Goal: Task Accomplishment & Management: Manage account settings

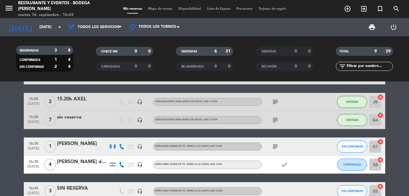
scroll to position [120, 0]
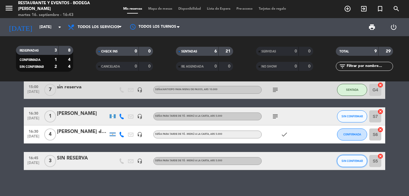
click at [346, 162] on span "SIN CONFIRMAR" at bounding box center [351, 160] width 21 height 3
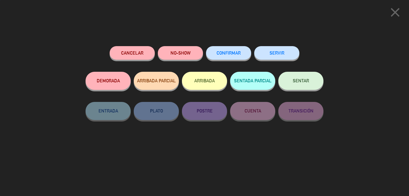
click at [307, 87] on button "SENTAR" at bounding box center [300, 81] width 45 height 18
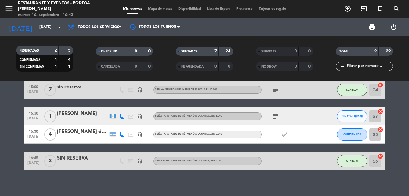
click at [76, 160] on div "SIN RESERVA" at bounding box center [82, 158] width 51 height 8
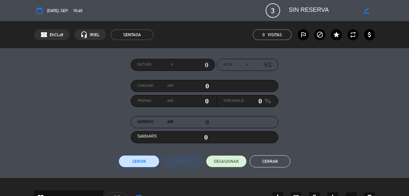
scroll to position [150, 0]
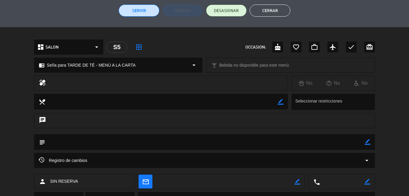
click at [364, 141] on textarea at bounding box center [204, 141] width 319 height 15
drag, startPoint x: 365, startPoint y: 141, endPoint x: 360, endPoint y: 143, distance: 4.7
click at [365, 141] on icon "border_color" at bounding box center [367, 142] width 6 height 6
click at [350, 146] on textarea at bounding box center [204, 141] width 319 height 15
type textarea "[PERSON_NAME] 43"
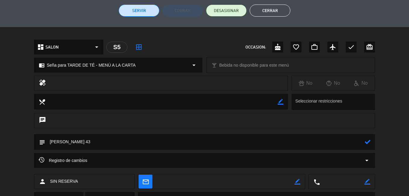
click at [368, 141] on icon at bounding box center [367, 142] width 6 height 6
click at [274, 9] on button "Cerrar" at bounding box center [269, 11] width 41 height 12
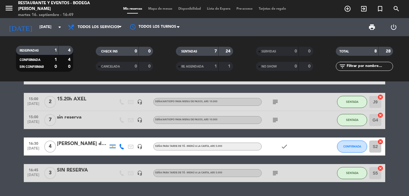
scroll to position [107, 0]
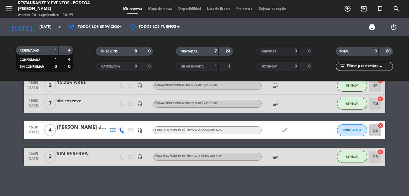
click at [66, 151] on div "SIN RESERVA" at bounding box center [82, 154] width 51 height 8
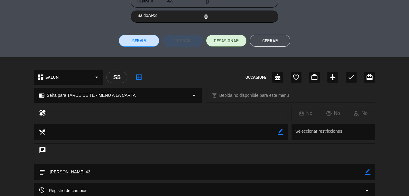
scroll to position [150, 0]
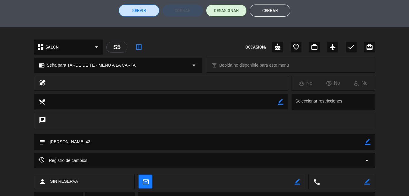
click at [262, 12] on button "Cerrar" at bounding box center [269, 11] width 41 height 12
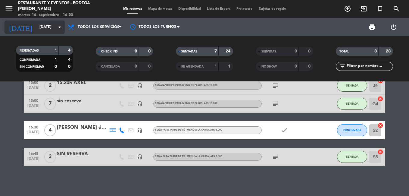
click at [40, 28] on input "[DATE]" at bounding box center [61, 27] width 51 height 10
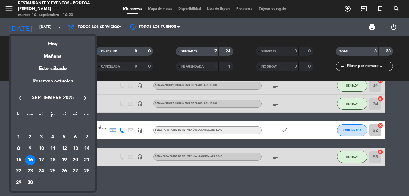
click at [42, 158] on div "17" at bounding box center [41, 160] width 10 height 10
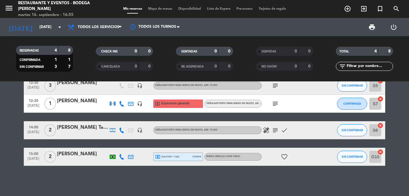
scroll to position [0, 0]
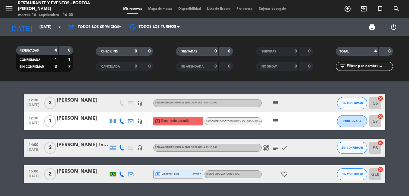
click at [276, 121] on icon "subject" at bounding box center [274, 120] width 7 height 7
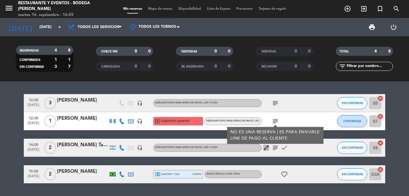
click at [276, 121] on icon "subject" at bounding box center [274, 120] width 7 height 7
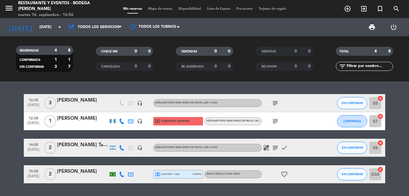
click at [274, 100] on icon "subject" at bounding box center [274, 102] width 7 height 7
click at [36, 27] on input "[DATE]" at bounding box center [61, 27] width 51 height 10
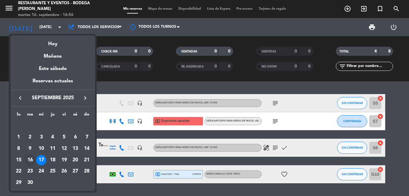
click at [29, 159] on div "16" at bounding box center [30, 160] width 10 height 10
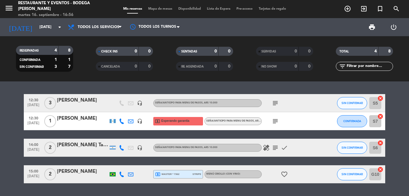
type input "[DATE]"
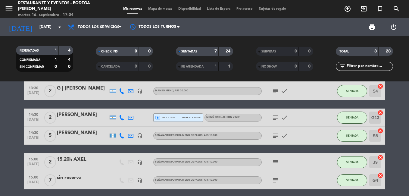
scroll to position [107, 0]
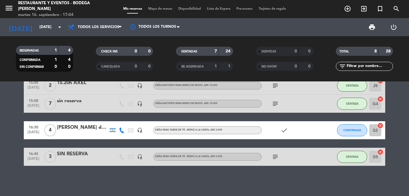
click at [92, 128] on div "[PERSON_NAME] de los [PERSON_NAME]" at bounding box center [82, 127] width 51 height 8
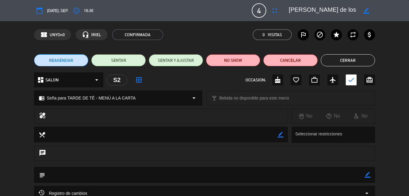
click at [366, 11] on icon "border_color" at bounding box center [366, 11] width 6 height 6
click at [348, 8] on textarea at bounding box center [323, 10] width 69 height 11
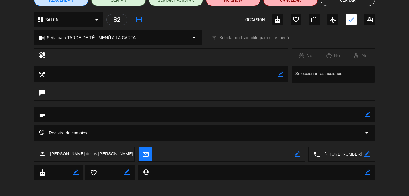
scroll to position [0, 0]
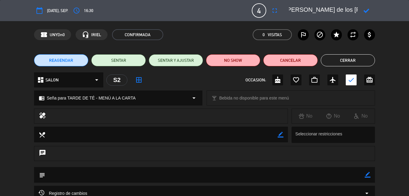
click at [347, 60] on button "Cerrar" at bounding box center [347, 60] width 54 height 12
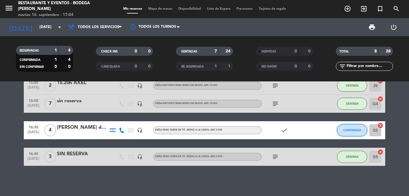
click at [350, 130] on span "CONFIRMADA" at bounding box center [352, 129] width 18 height 3
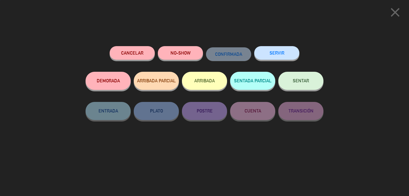
click at [314, 83] on button "SENTAR" at bounding box center [300, 81] width 45 height 18
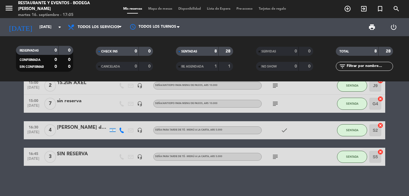
click at [83, 129] on div "[PERSON_NAME] de los [PERSON_NAME]" at bounding box center [82, 127] width 51 height 8
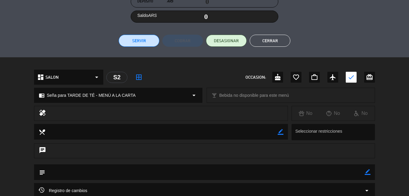
scroll to position [180, 0]
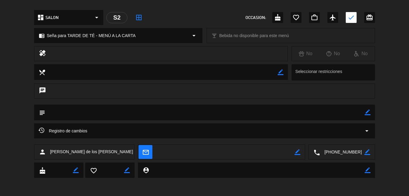
click at [366, 111] on icon "border_color" at bounding box center [367, 112] width 6 height 6
click at [337, 116] on textarea at bounding box center [204, 111] width 319 height 15
type textarea "[PERSON_NAME] 45"
click at [365, 115] on icon at bounding box center [367, 112] width 6 height 6
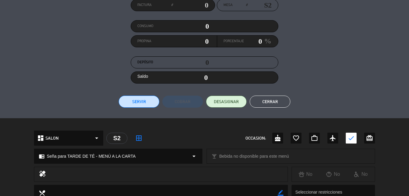
click at [273, 99] on button "Cerrar" at bounding box center [269, 101] width 41 height 12
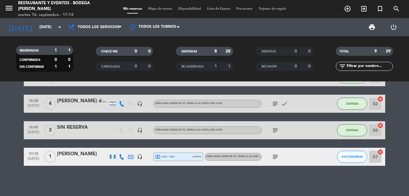
scroll to position [43, 0]
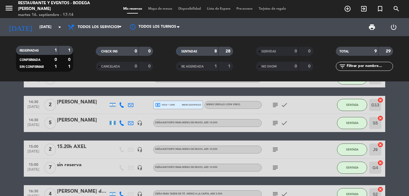
click at [274, 104] on icon "subject" at bounding box center [274, 104] width 7 height 7
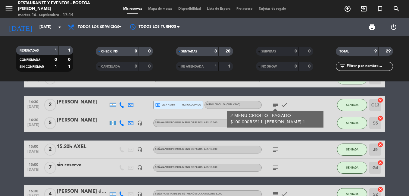
click at [274, 104] on icon "subject" at bounding box center [274, 104] width 7 height 7
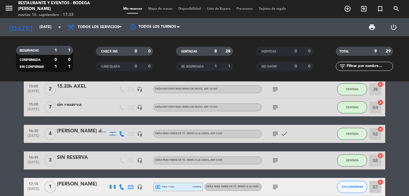
scroll to position [133, 0]
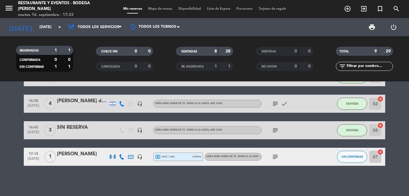
click at [276, 156] on icon "subject" at bounding box center [274, 156] width 7 height 7
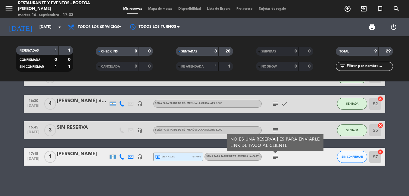
click at [292, 156] on div "subject NO ES UNA RESERVA | ES PARA ENVIARLE LINK DE PAGO AL CLIENTE" at bounding box center [288, 156] width 54 height 18
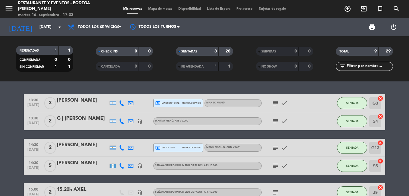
scroll to position [133, 0]
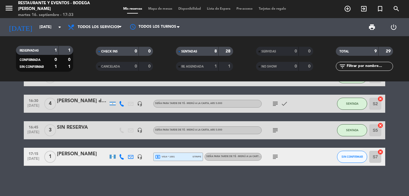
click at [275, 155] on icon "subject" at bounding box center [274, 156] width 7 height 7
